Goal: Navigation & Orientation: Find specific page/section

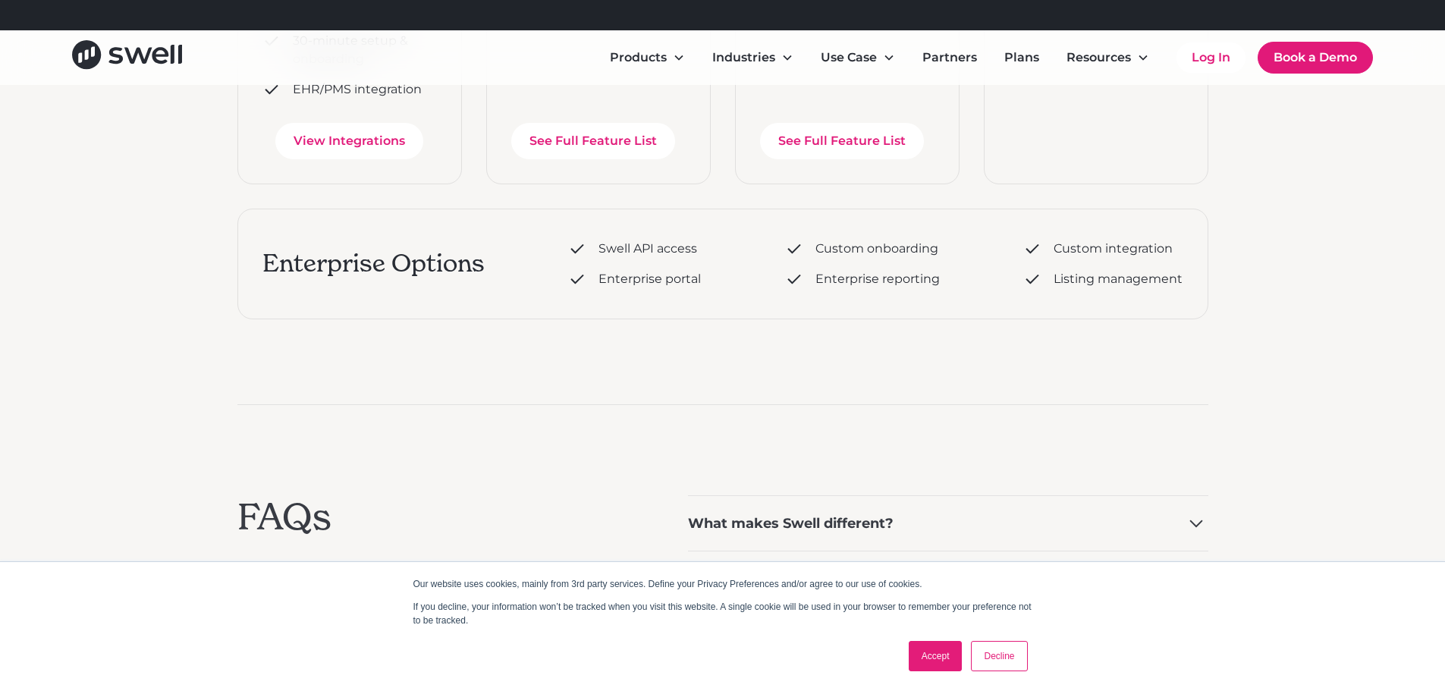
scroll to position [910, 0]
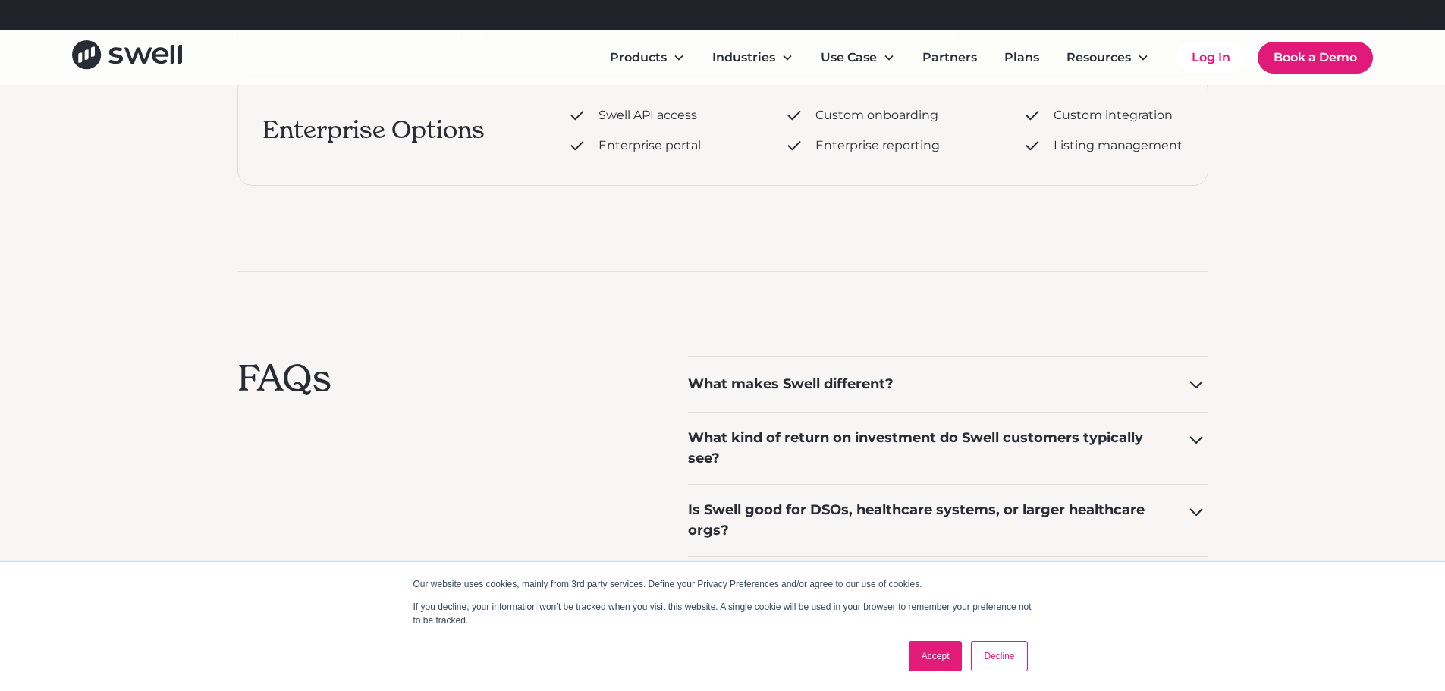
click at [1012, 661] on link "Decline" at bounding box center [999, 656] width 56 height 30
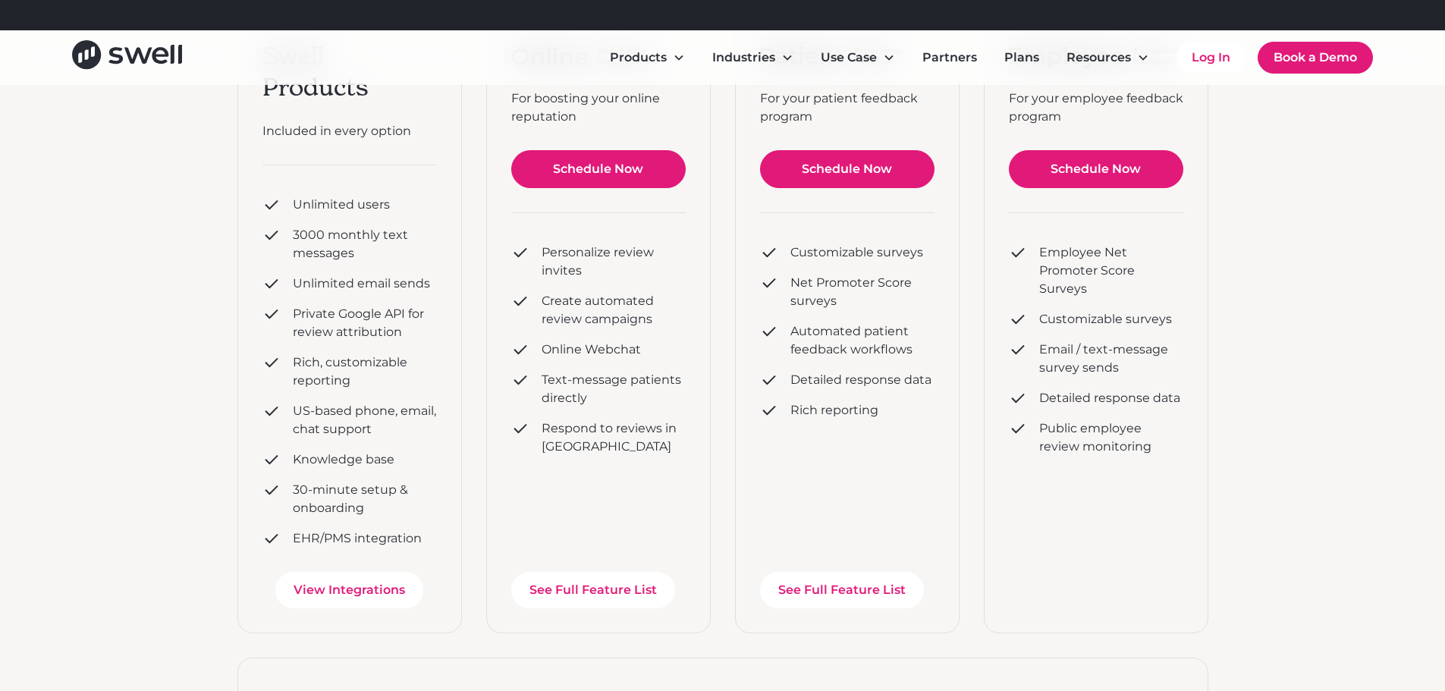
scroll to position [303, 0]
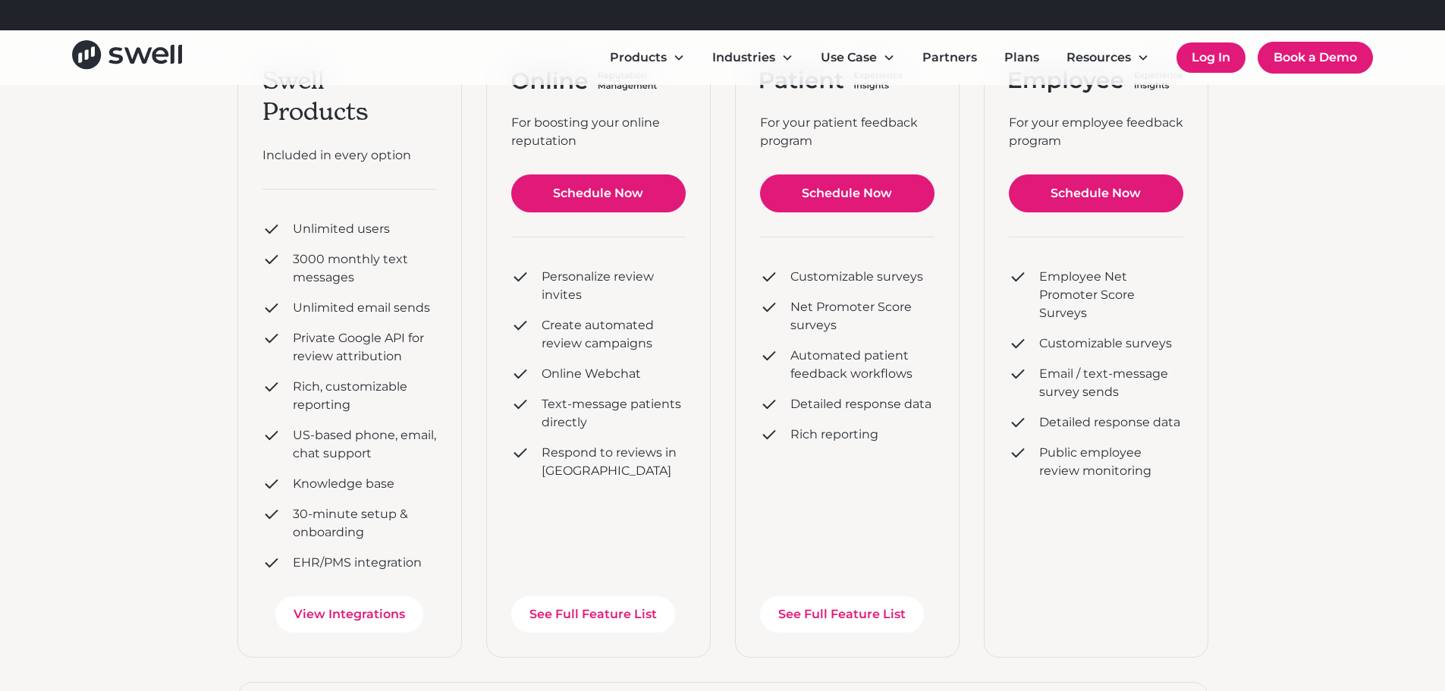
click at [1211, 59] on link "Log In" at bounding box center [1210, 57] width 69 height 30
click at [1019, 57] on link "Plans" at bounding box center [1021, 57] width 59 height 30
